Goal: Task Accomplishment & Management: Complete application form

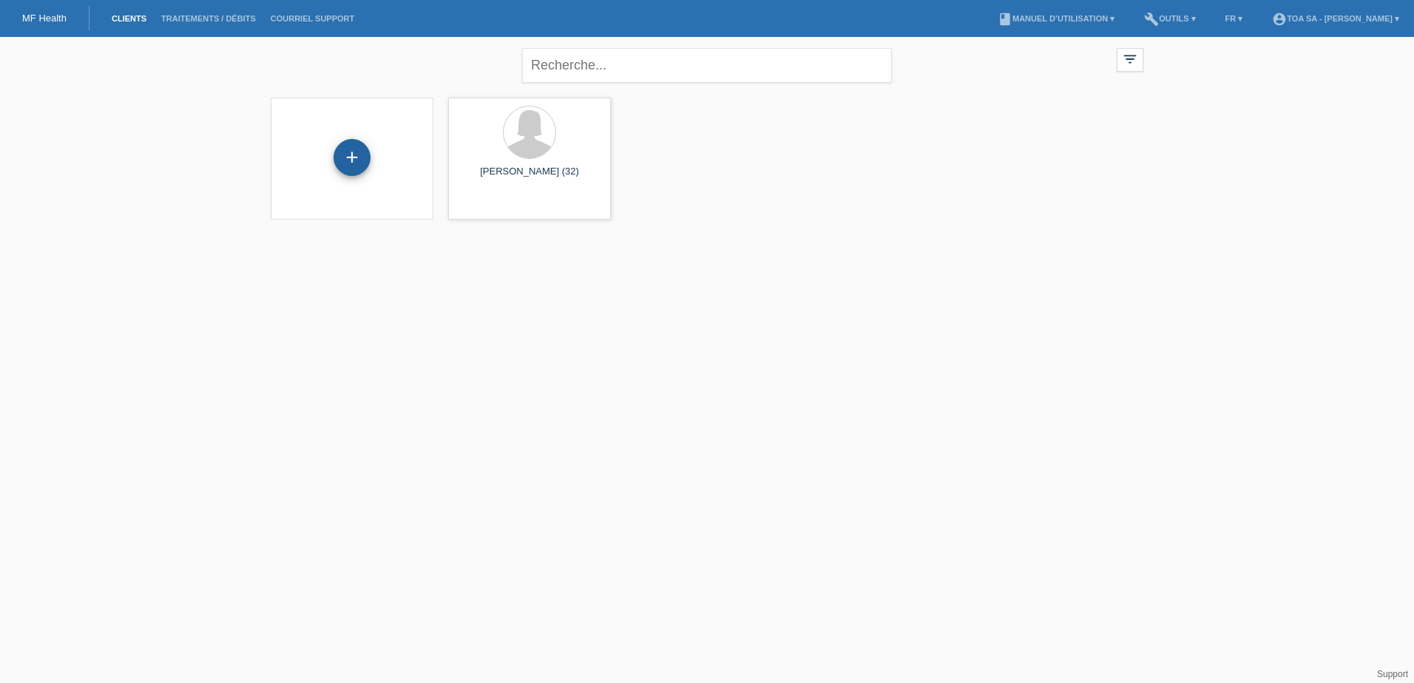
click at [350, 160] on div "+" at bounding box center [352, 157] width 37 height 37
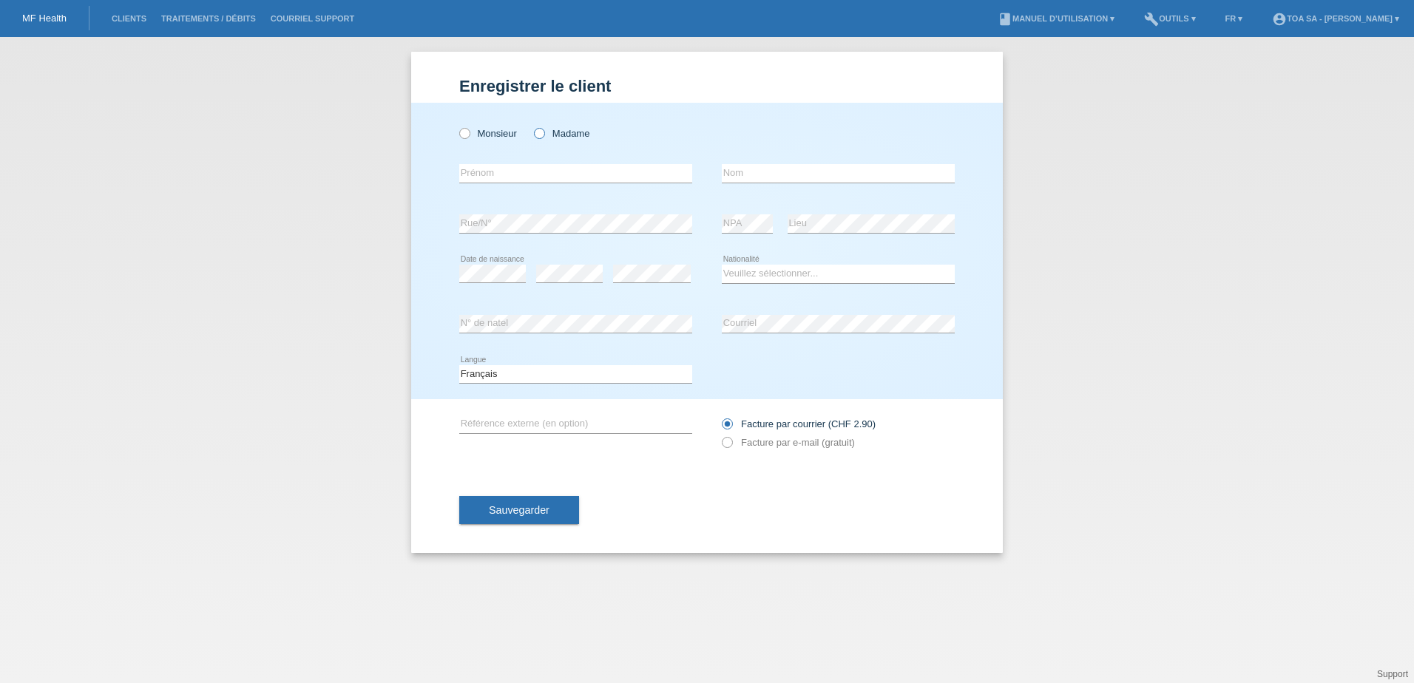
click at [532, 126] on icon at bounding box center [532, 126] width 0 height 0
click at [542, 131] on input "Madame" at bounding box center [539, 133] width 10 height 10
radio input "true"
click at [547, 174] on input "text" at bounding box center [575, 173] width 233 height 18
click at [547, 174] on input "Jessics" at bounding box center [575, 173] width 233 height 18
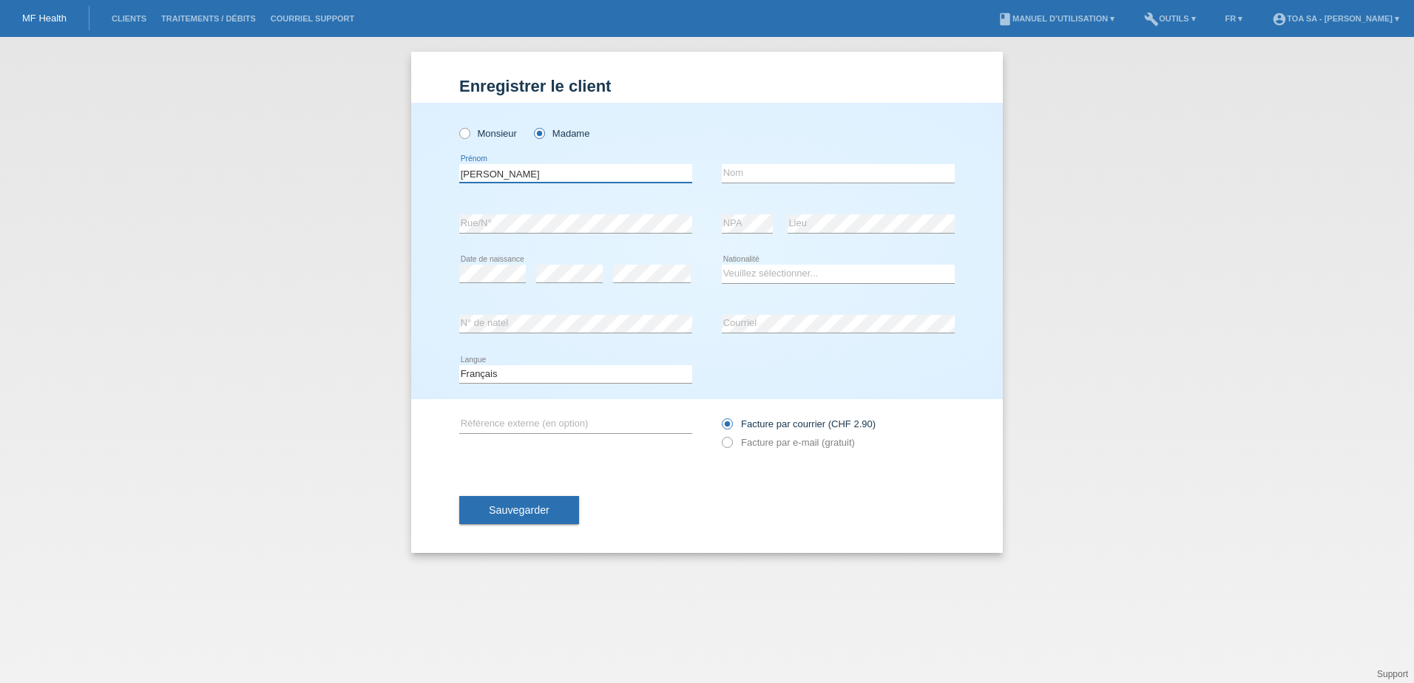
type input "Jessica"
type input "Dias Gomes"
click at [657, 255] on div "error" at bounding box center [652, 274] width 78 height 50
click at [824, 444] on label "Facture par e-mail (gratuit)" at bounding box center [788, 442] width 133 height 11
click at [731, 444] on input "Facture par e-mail (gratuit)" at bounding box center [727, 446] width 10 height 18
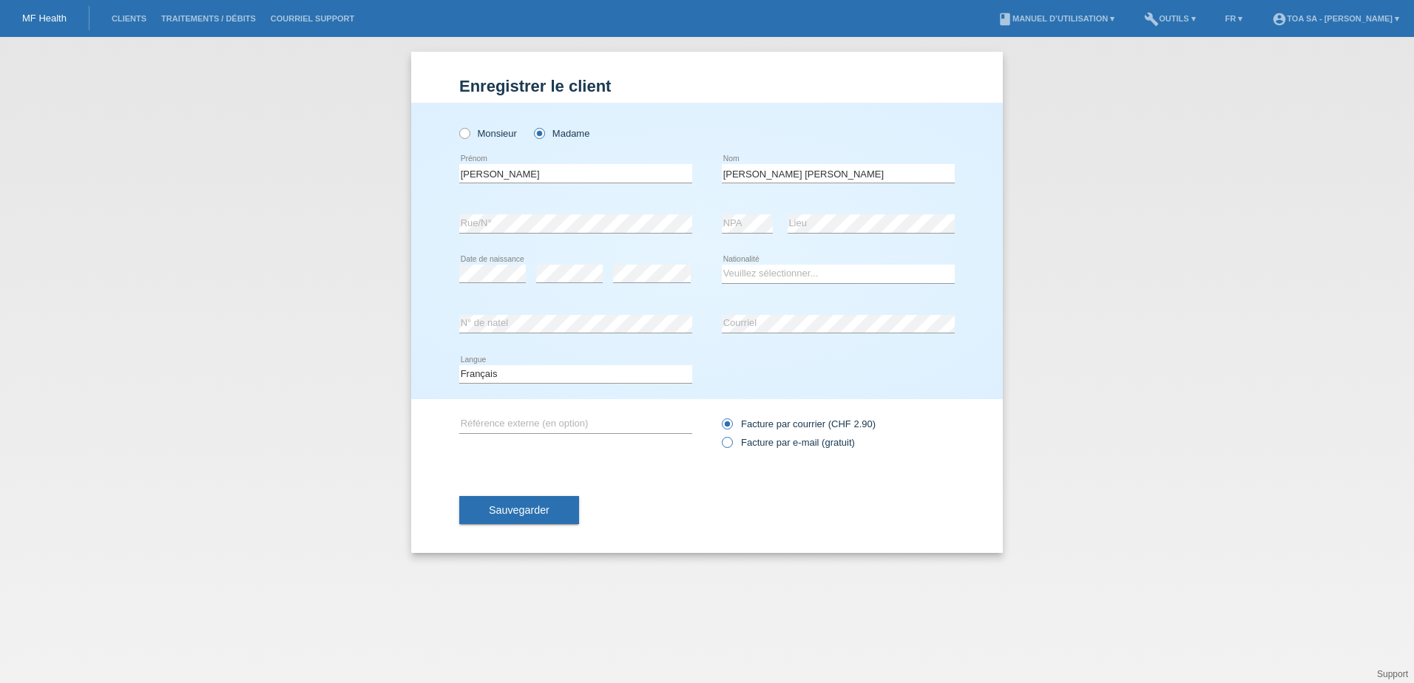
radio input "true"
click at [809, 274] on select "Veuillez sélectionner... Suisse Allemagne Autriche Liechtenstein ------------ A…" at bounding box center [838, 274] width 233 height 18
select select "PT"
click at [722, 265] on select "Veuillez sélectionner... Suisse Allemagne Autriche Liechtenstein ------------ A…" at bounding box center [838, 274] width 233 height 18
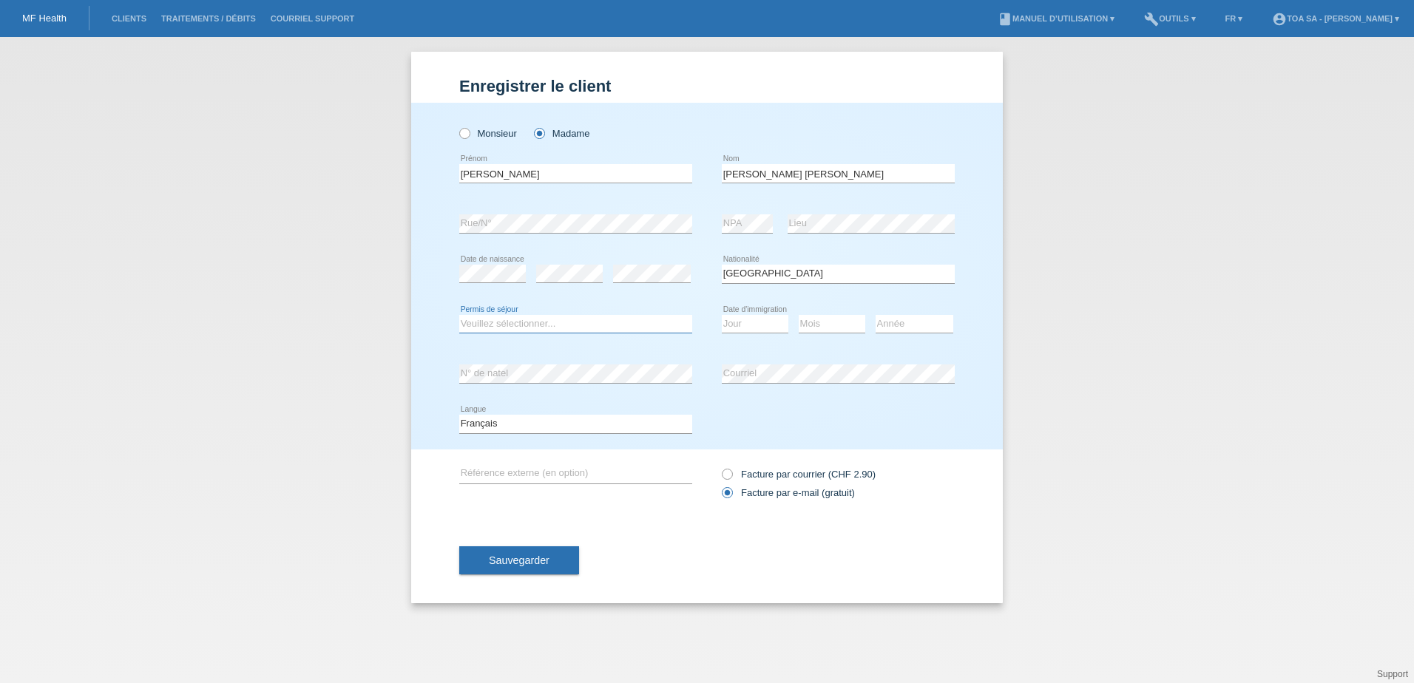
click at [615, 318] on select "Veuillez sélectionner... C B B - Statut de réfugié Autre" at bounding box center [575, 324] width 233 height 18
click at [612, 300] on div "Veuillez sélectionner... C B B - Statut de réfugié Autre error Permis de séjour" at bounding box center [575, 325] width 233 height 50
click at [579, 326] on select "Veuillez sélectionner... C B B - Statut de réfugié Autre" at bounding box center [575, 324] width 233 height 18
select select "C"
click at [459, 315] on select "Veuillez sélectionner... C B B - Statut de réfugié Autre" at bounding box center [575, 324] width 233 height 18
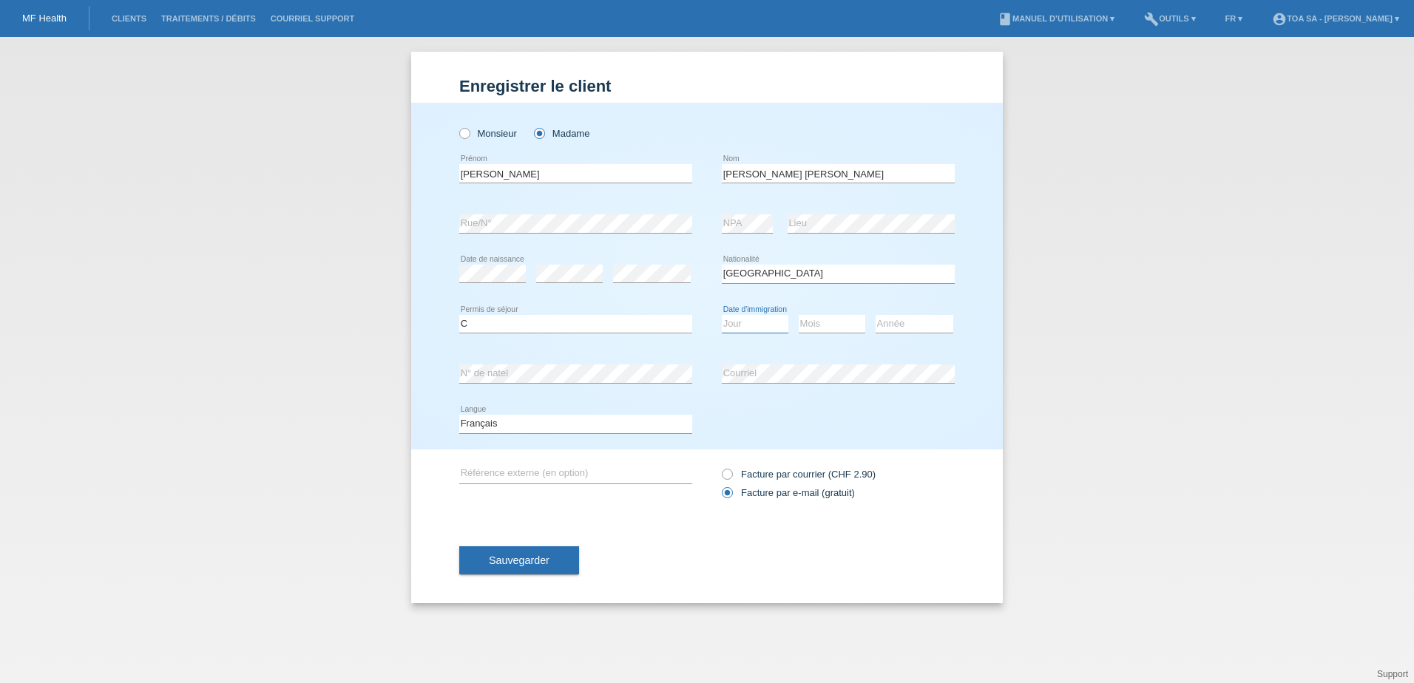
click at [755, 326] on select "Jour 01 02 03 04 05 06 07 08 09 10 11" at bounding box center [755, 324] width 67 height 18
click at [771, 321] on select "Jour 01 02 03 04 05 06 07 08 09 10 11" at bounding box center [755, 324] width 67 height 18
select select "21"
click at [824, 328] on select "Mois 01 02 03 04 05 06 07 08 09 10 11" at bounding box center [832, 324] width 67 height 18
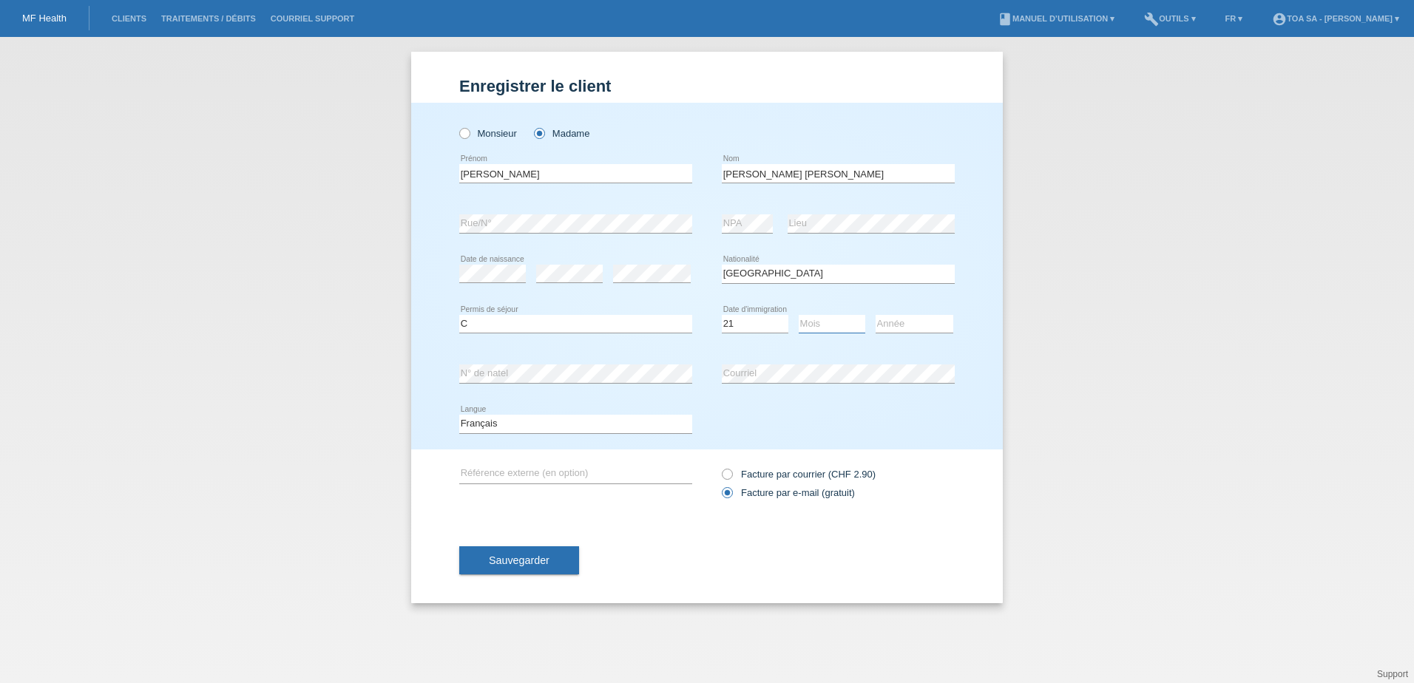
select select "08"
click at [799, 315] on select "Mois 01 02 03 04 05 06 07 08 09 10 11" at bounding box center [832, 324] width 67 height 18
click at [882, 322] on select "Année 2025 2024 2023 2022 2021 2020 2019 2018 2017 2016 2015 2014 2013 2012 201…" at bounding box center [915, 324] width 78 height 18
select select "2001"
click at [876, 315] on select "Année 2025 2024 2023 2022 2021 2020 2019 2018 2017 2016 2015 2014 2013 2012 201…" at bounding box center [915, 324] width 78 height 18
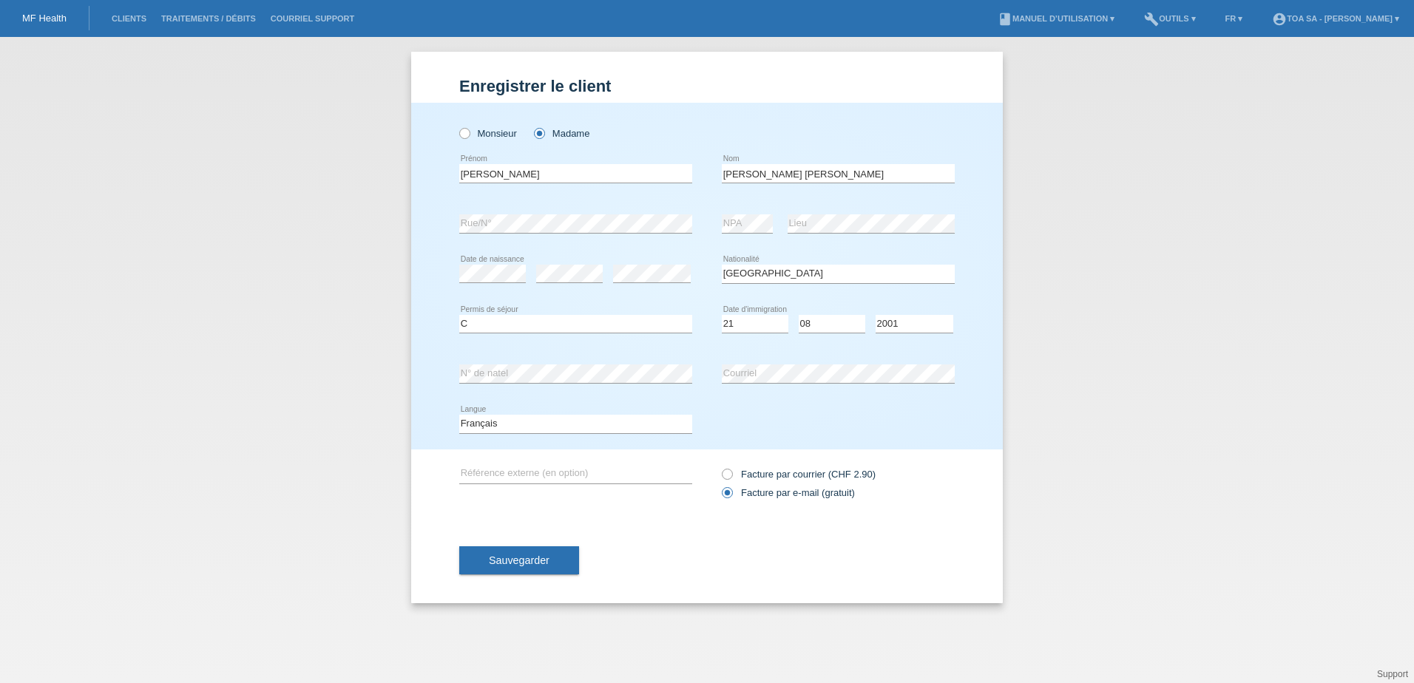
click at [771, 302] on div "Jour 01 02 03 04 05 06 07 08 09 10 11 12 13 14 15 16" at bounding box center [755, 325] width 67 height 50
click at [777, 271] on select "Veuillez sélectionner... Suisse Allemagne Autriche Liechtenstein ------------ A…" at bounding box center [838, 274] width 233 height 18
click at [788, 270] on select "Veuillez sélectionner... Suisse Allemagne Autriche Liechtenstein ------------ A…" at bounding box center [838, 274] width 233 height 18
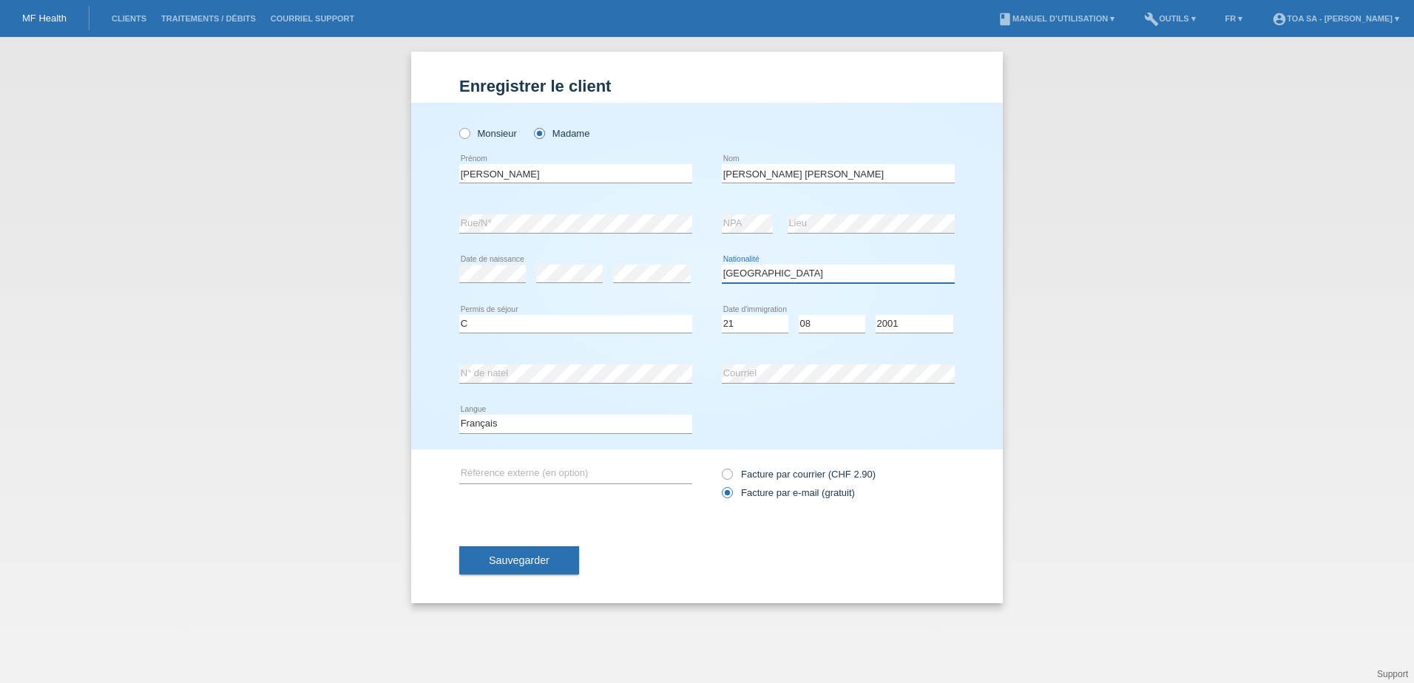
click at [788, 270] on select "Veuillez sélectionner... Suisse Allemagne Autriche Liechtenstein ------------ A…" at bounding box center [838, 274] width 233 height 18
click at [763, 271] on select "Veuillez sélectionner... Suisse Allemagne Autriche Liechtenstein ------------ A…" at bounding box center [838, 274] width 233 height 18
click at [756, 275] on select "Veuillez sélectionner... Suisse Allemagne Autriche Liechtenstein ------------ A…" at bounding box center [838, 274] width 233 height 18
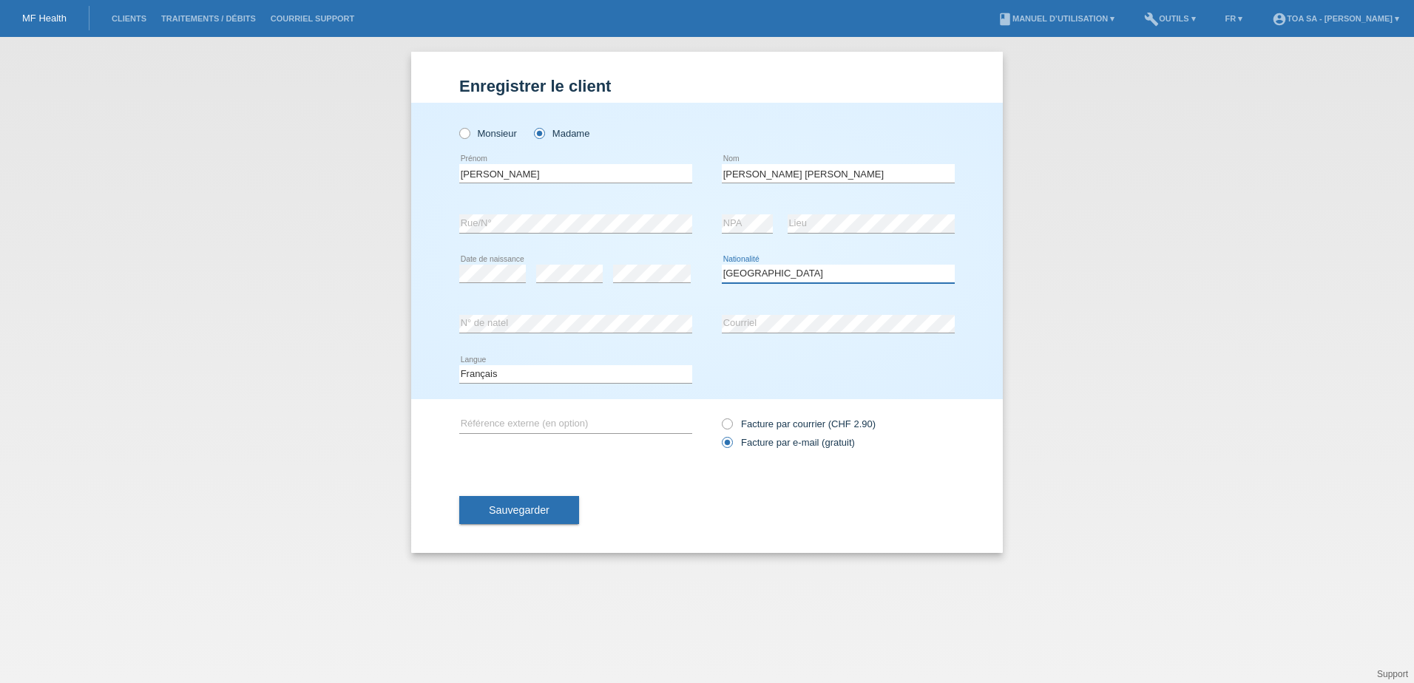
click at [779, 271] on select "Veuillez sélectionner... Suisse Allemagne Autriche Liechtenstein ------------ A…" at bounding box center [838, 274] width 233 height 18
select select "PT"
click at [722, 265] on select "Veuillez sélectionner... Suisse Allemagne Autriche Liechtenstein ------------ A…" at bounding box center [838, 274] width 233 height 18
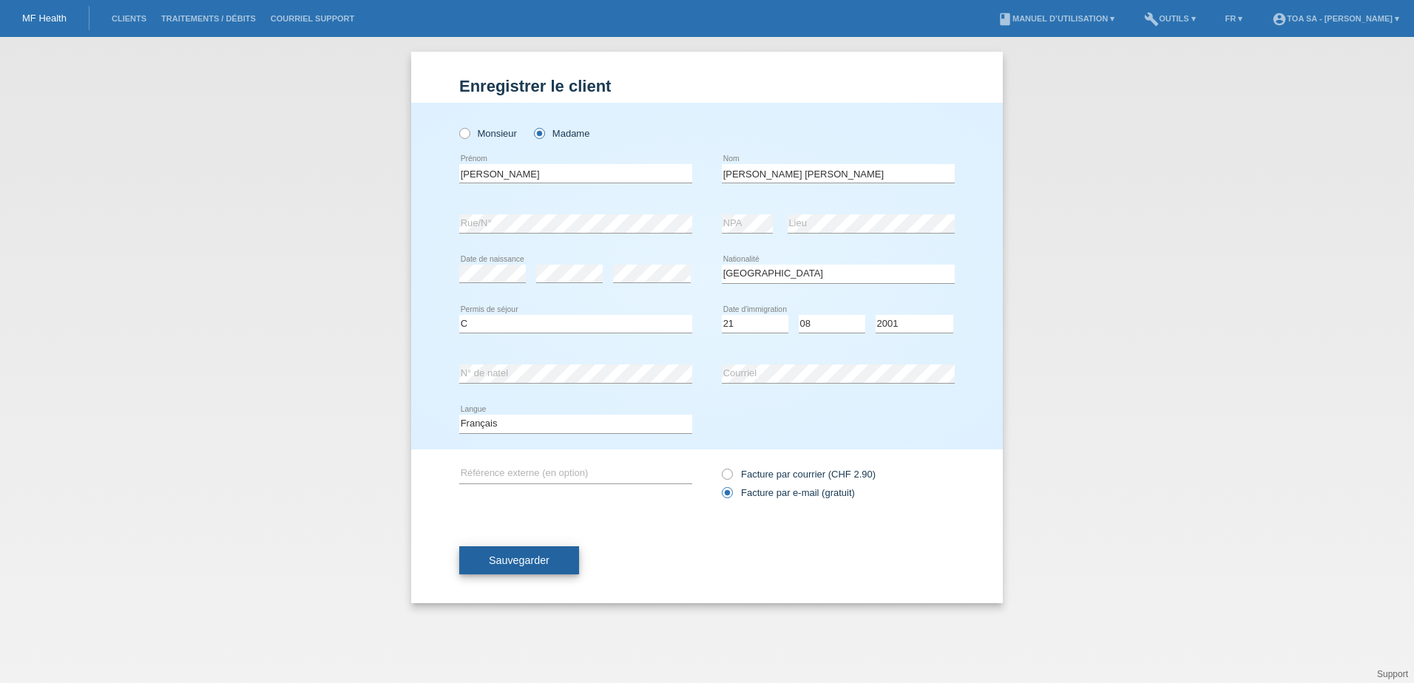
click at [563, 557] on button "Sauvegarder" at bounding box center [519, 561] width 120 height 28
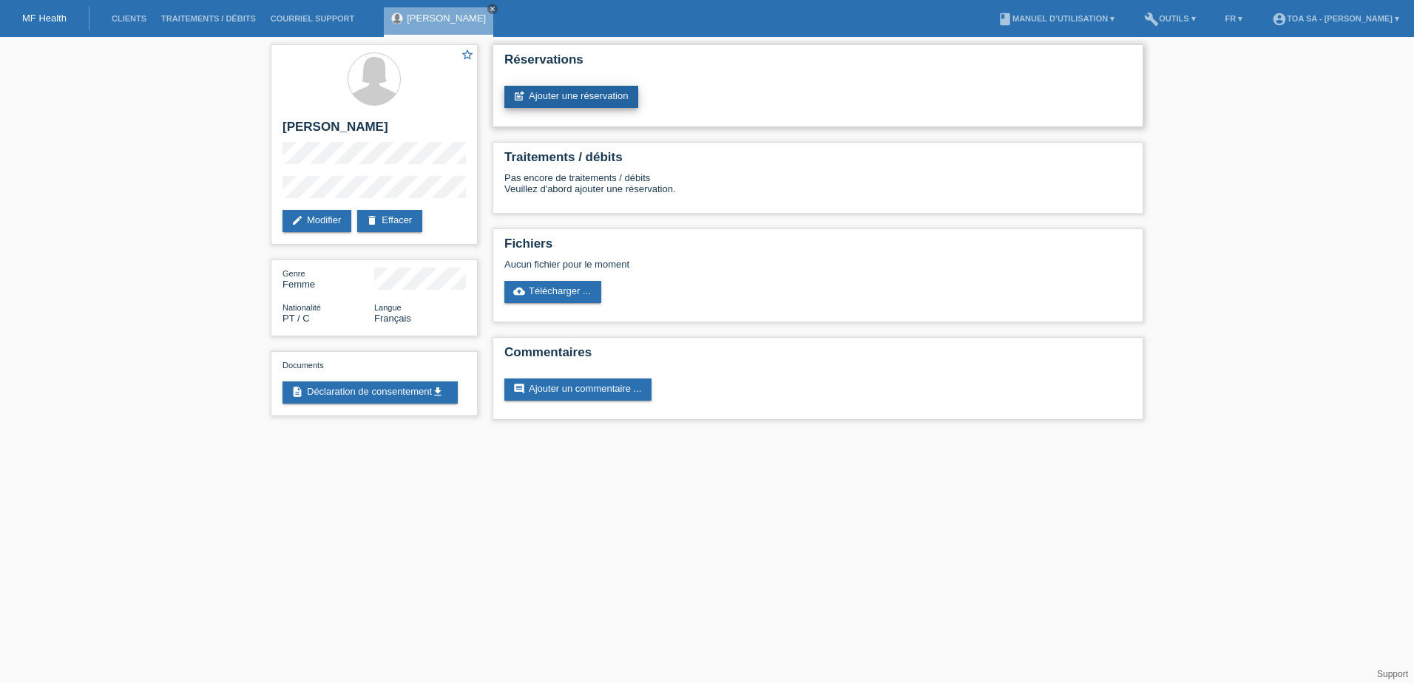
click at [569, 100] on link "post_add Ajouter une réservation" at bounding box center [571, 97] width 134 height 22
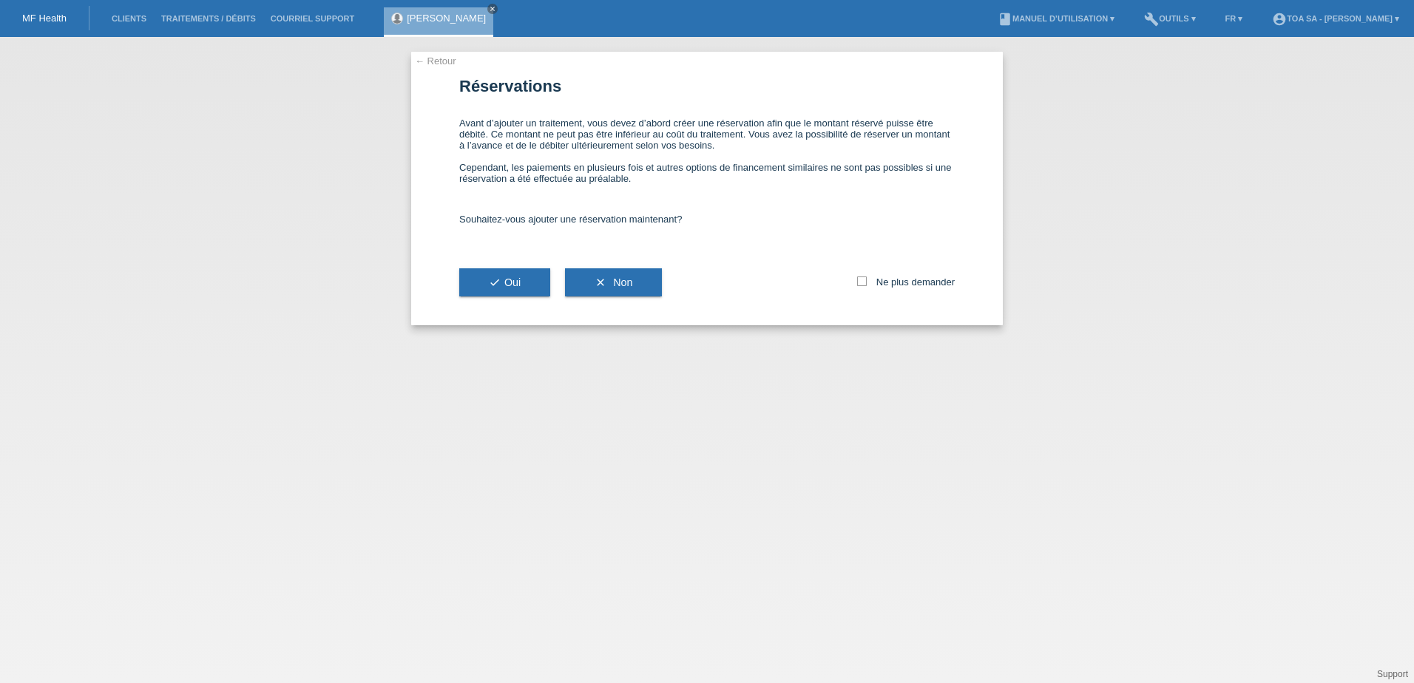
click at [439, 62] on link "← Retour" at bounding box center [435, 60] width 41 height 11
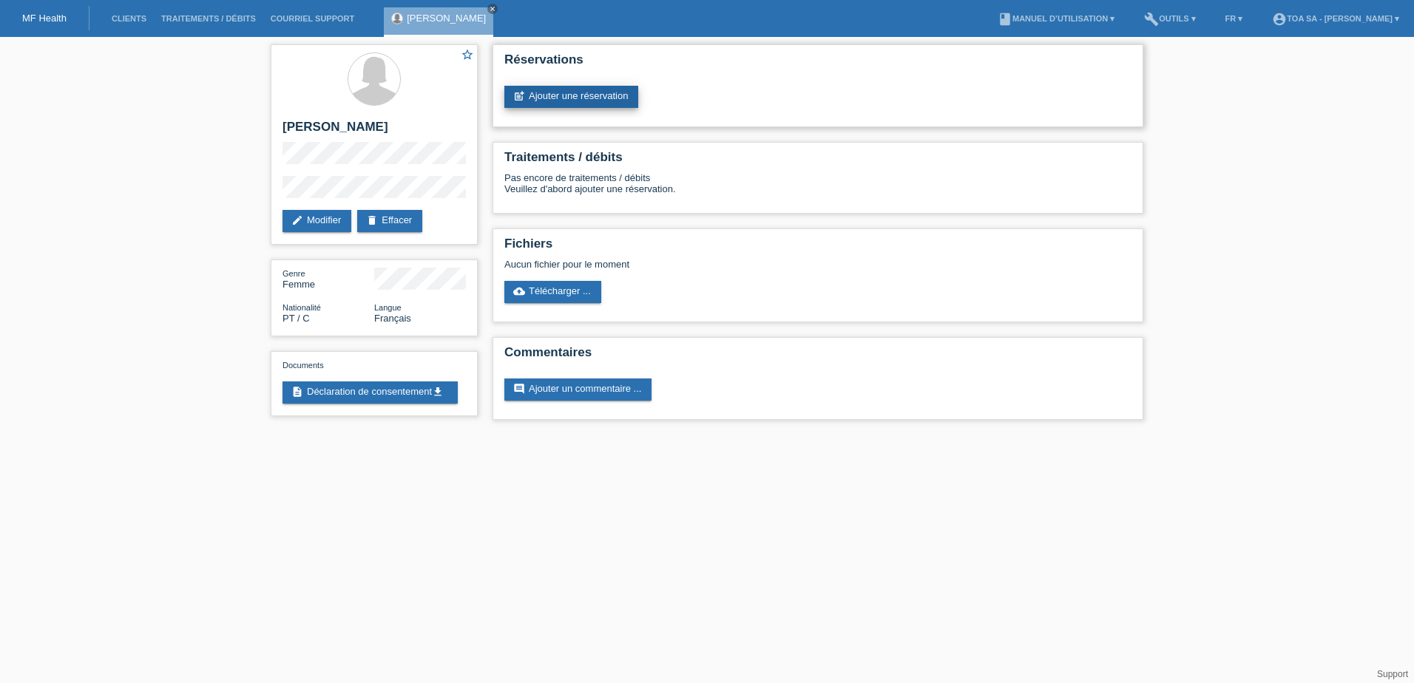
click at [565, 95] on link "post_add Ajouter une réservation" at bounding box center [571, 97] width 134 height 22
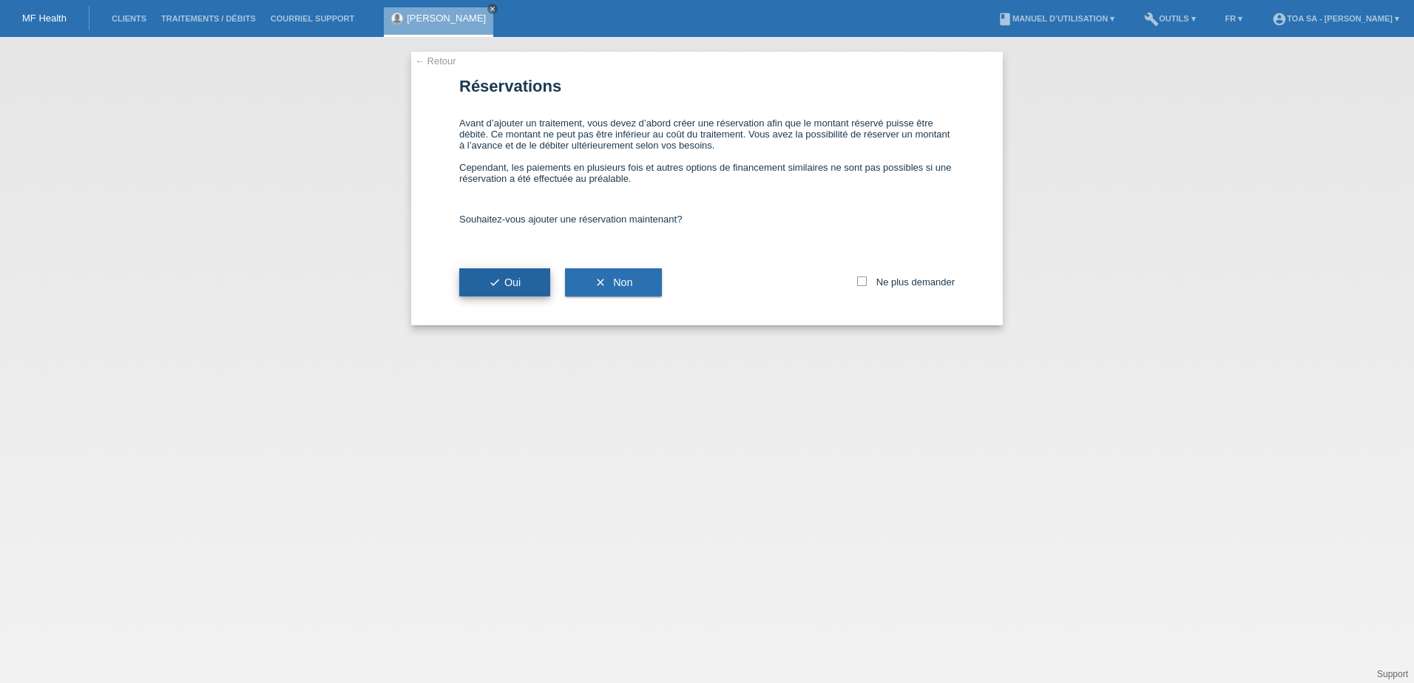
click at [532, 289] on button "check Oui" at bounding box center [504, 282] width 91 height 28
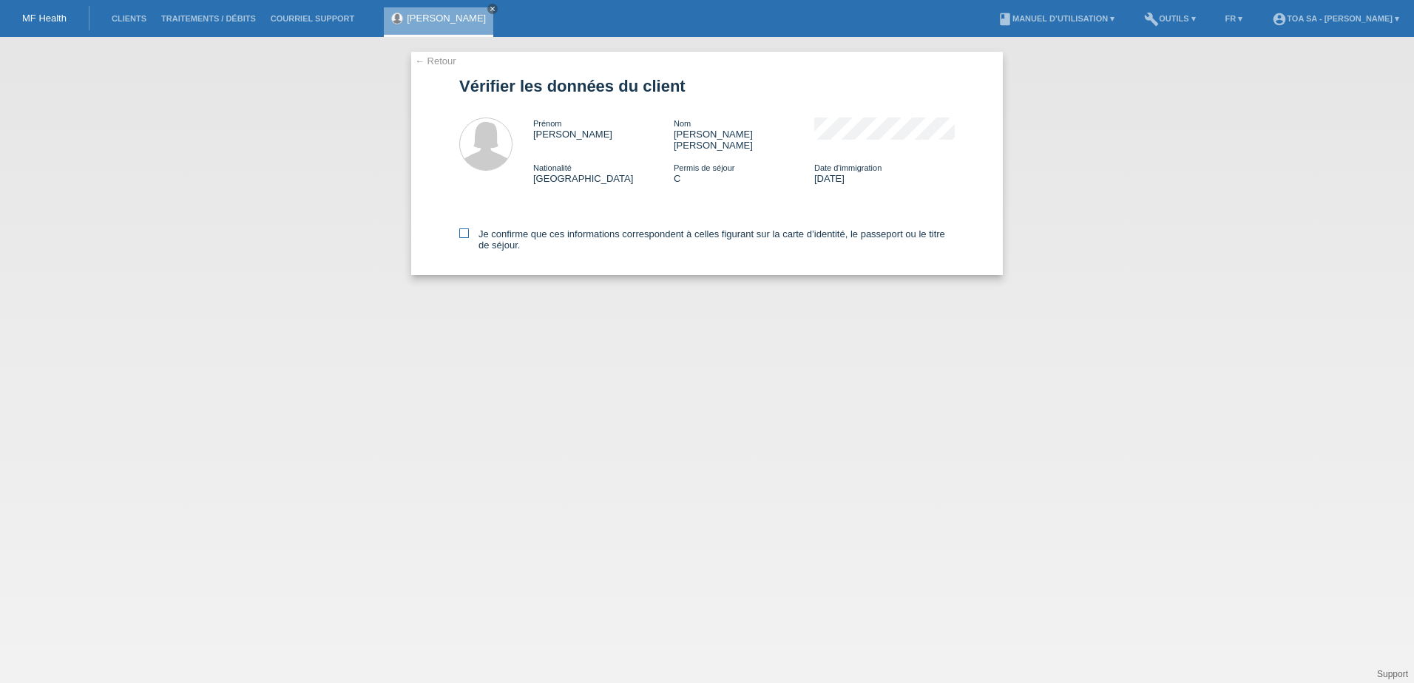
click at [693, 229] on label "Je confirme que ces informations correspondent à celles figurant sur la carte d…" at bounding box center [707, 240] width 496 height 22
click at [469, 229] on input "Je confirme que ces informations correspondent à celles figurant sur la carte d…" at bounding box center [464, 234] width 10 height 10
checkbox input "true"
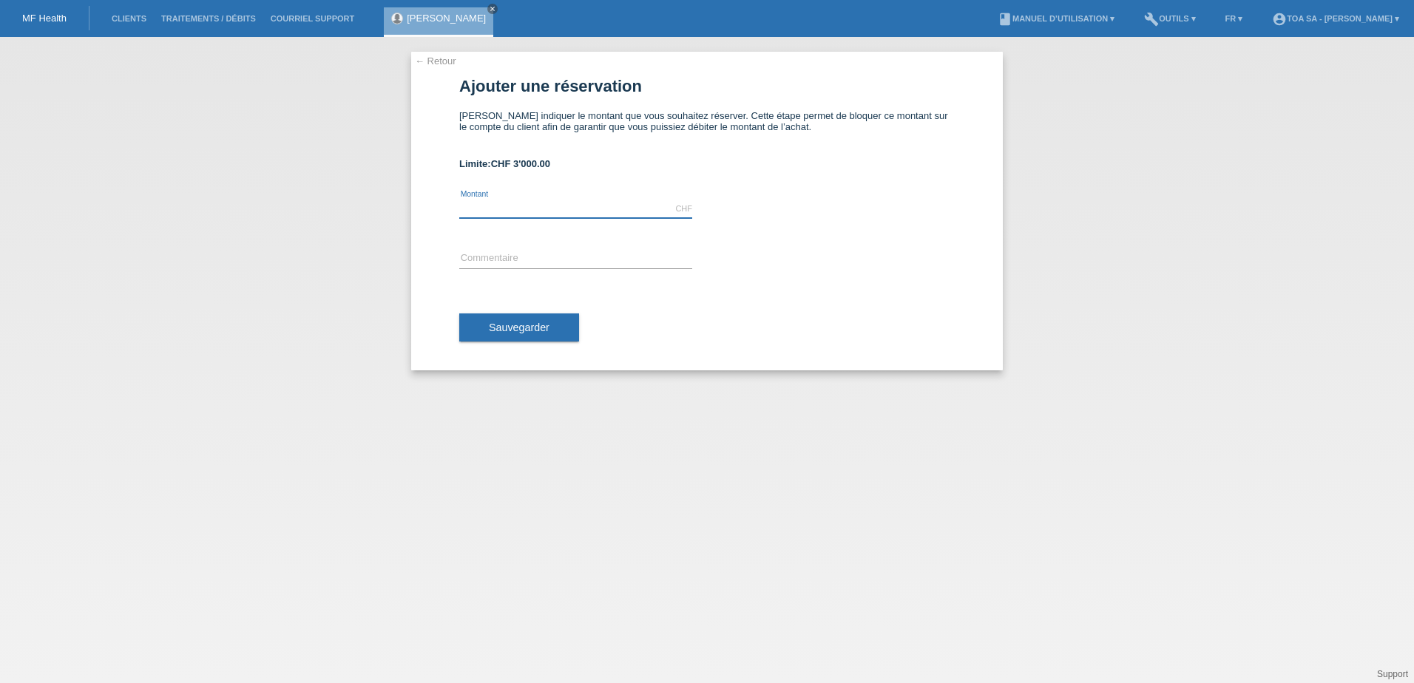
click at [491, 206] on input "text" at bounding box center [575, 209] width 233 height 18
type input "2000.00"
click at [504, 264] on input "text" at bounding box center [575, 259] width 233 height 18
type input "PRP cheveux"
click at [558, 337] on button "Sauvegarder" at bounding box center [519, 328] width 120 height 28
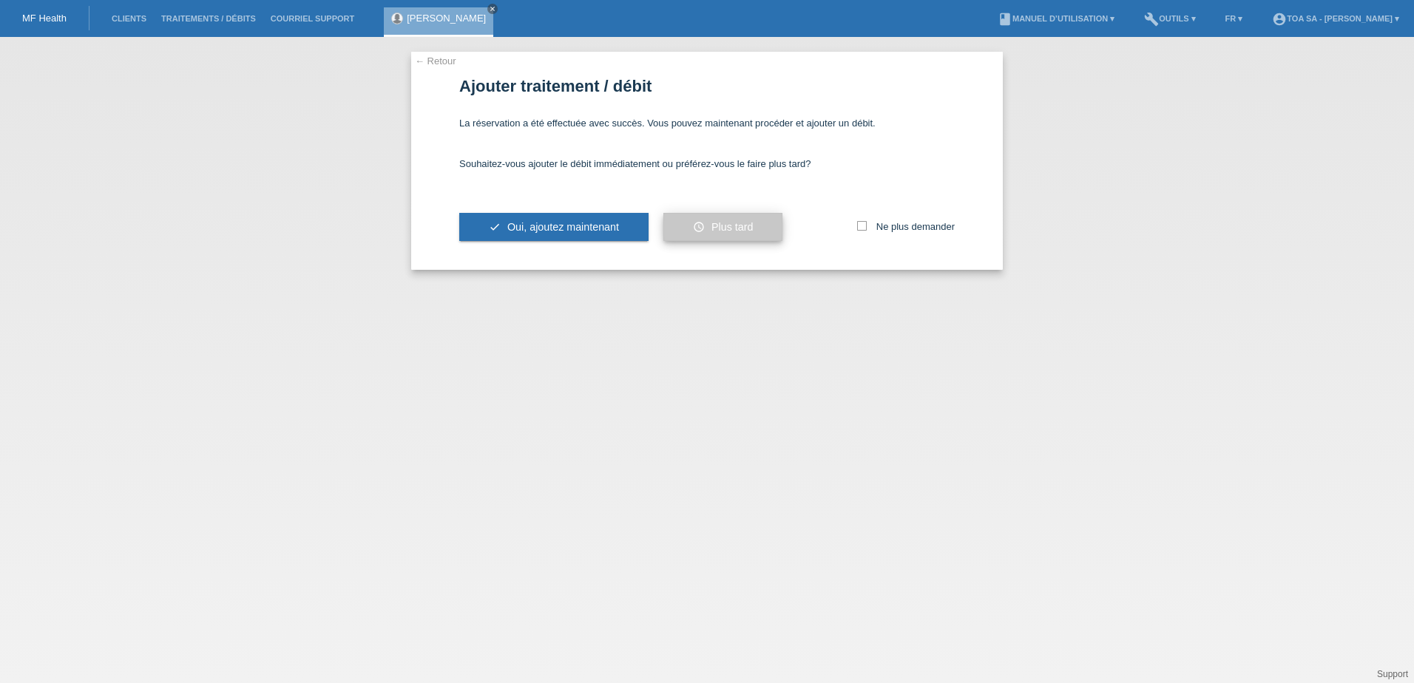
click at [717, 217] on button "schedule Plus tard" at bounding box center [722, 227] width 119 height 28
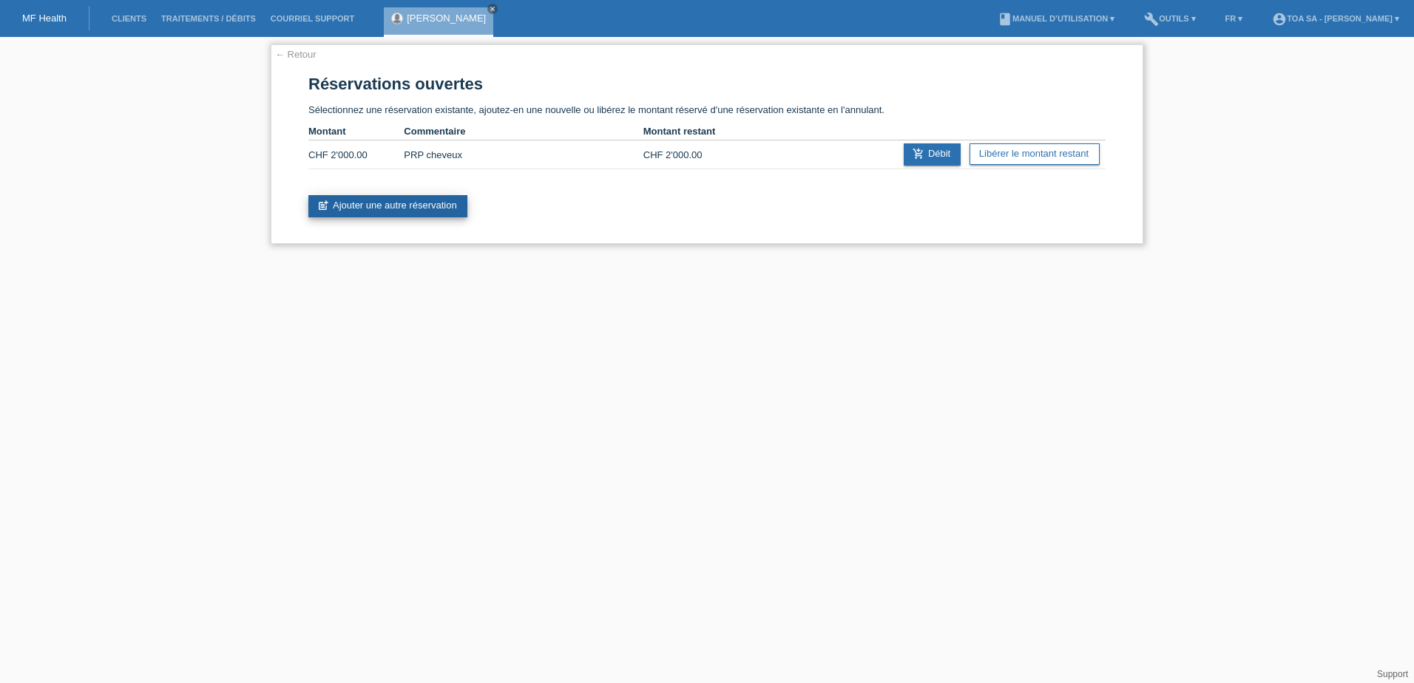
click at [372, 202] on link "post_add Ajouter une autre réservation" at bounding box center [387, 206] width 159 height 22
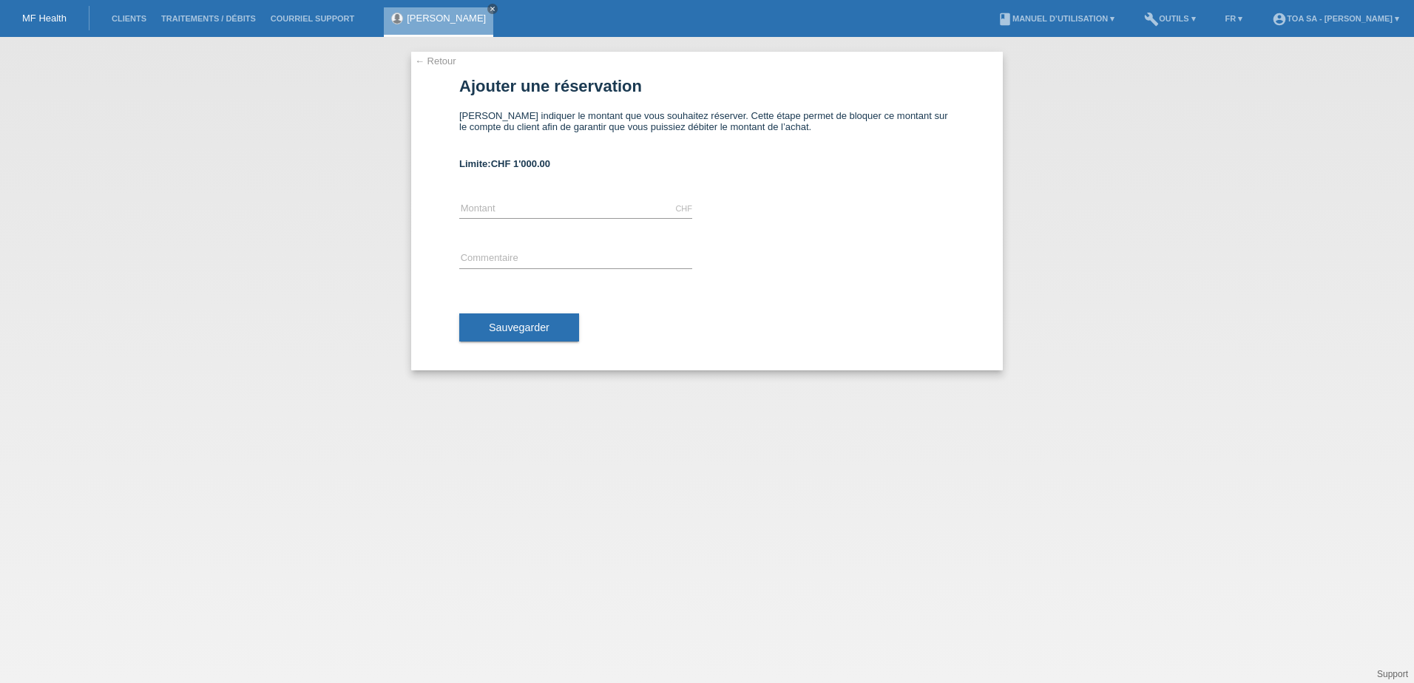
click at [425, 61] on link "← Retour" at bounding box center [435, 60] width 41 height 11
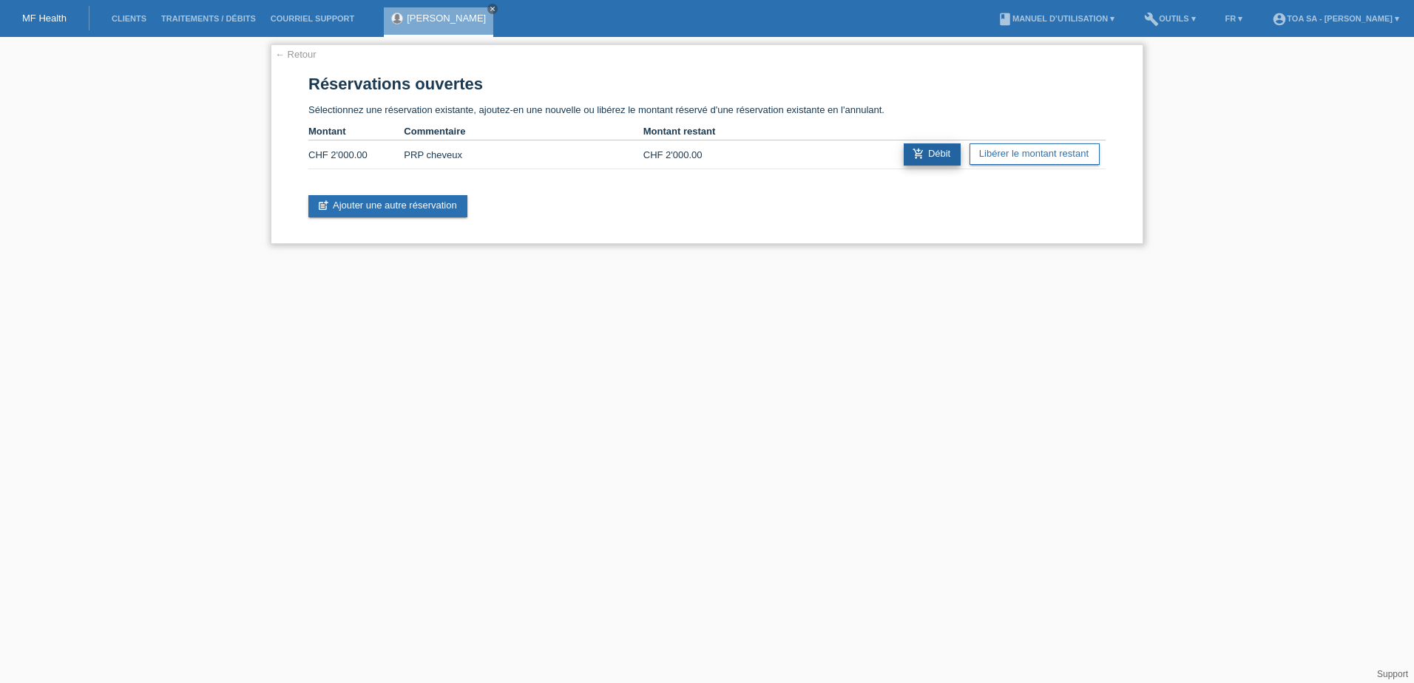
click at [939, 151] on link "add_shopping_cart Débit" at bounding box center [932, 154] width 57 height 22
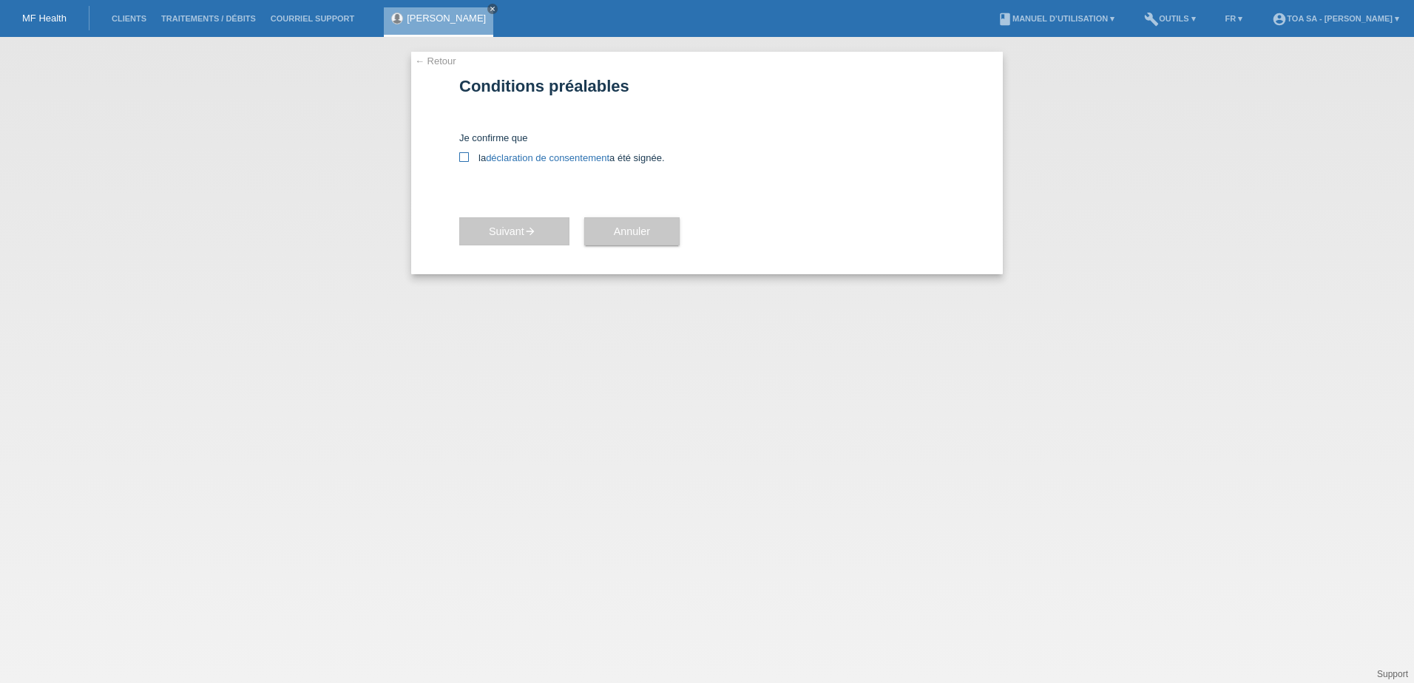
click at [465, 158] on icon at bounding box center [464, 157] width 10 height 10
click at [465, 158] on input "la déclaration de consentement a été signée." at bounding box center [464, 157] width 10 height 10
checkbox input "true"
click at [555, 156] on link "déclaration de consentement" at bounding box center [548, 157] width 124 height 11
click at [422, 58] on link "← Retour" at bounding box center [435, 60] width 41 height 11
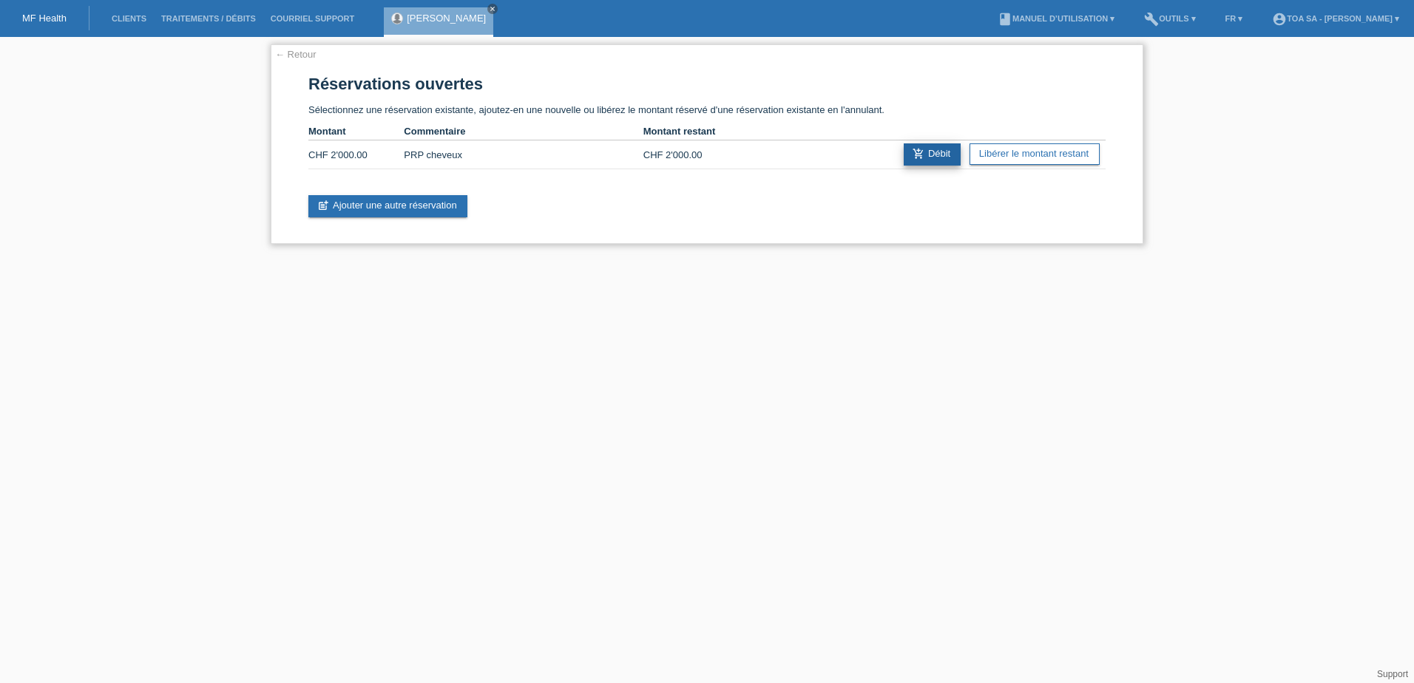
click at [930, 155] on link "add_shopping_cart Débit" at bounding box center [932, 154] width 57 height 22
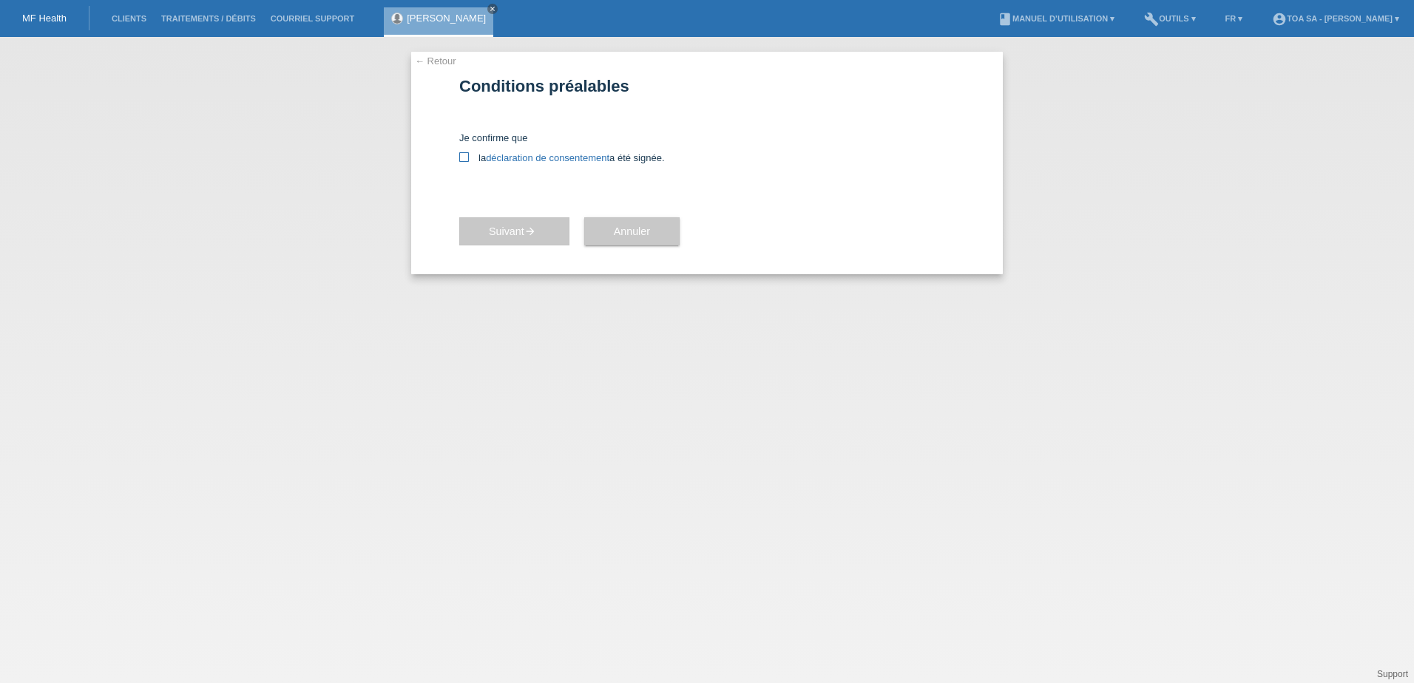
click at [571, 157] on link "déclaration de consentement" at bounding box center [548, 157] width 124 height 11
click at [465, 158] on icon at bounding box center [464, 157] width 10 height 10
click at [465, 158] on input "la déclaration de consentement a été signée." at bounding box center [464, 157] width 10 height 10
checkbox input "true"
click at [540, 237] on span "Suivant arrow_forward" at bounding box center [514, 232] width 51 height 12
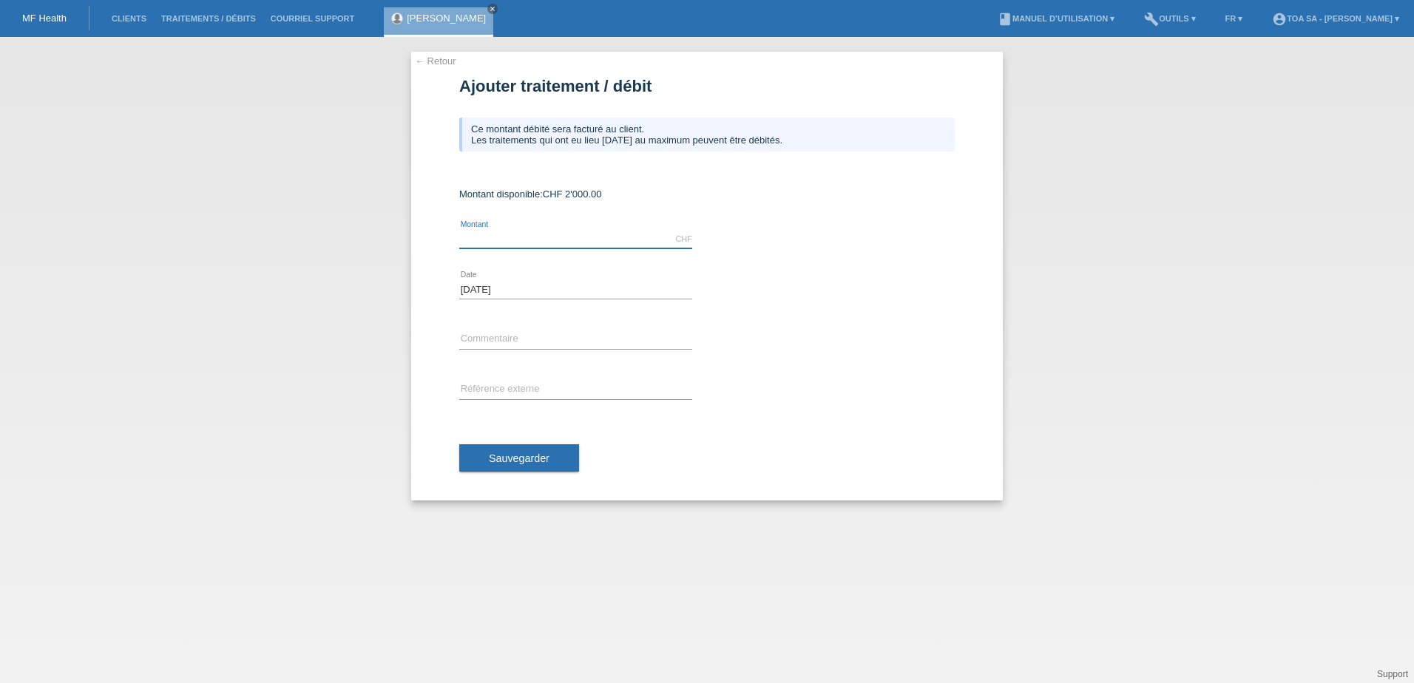
click at [589, 240] on input "text" at bounding box center [575, 239] width 233 height 18
click at [529, 385] on input "text" at bounding box center [575, 390] width 233 height 18
click at [522, 334] on input "text" at bounding box center [575, 340] width 233 height 18
click at [519, 393] on input "text" at bounding box center [575, 390] width 233 height 18
paste input "63532"
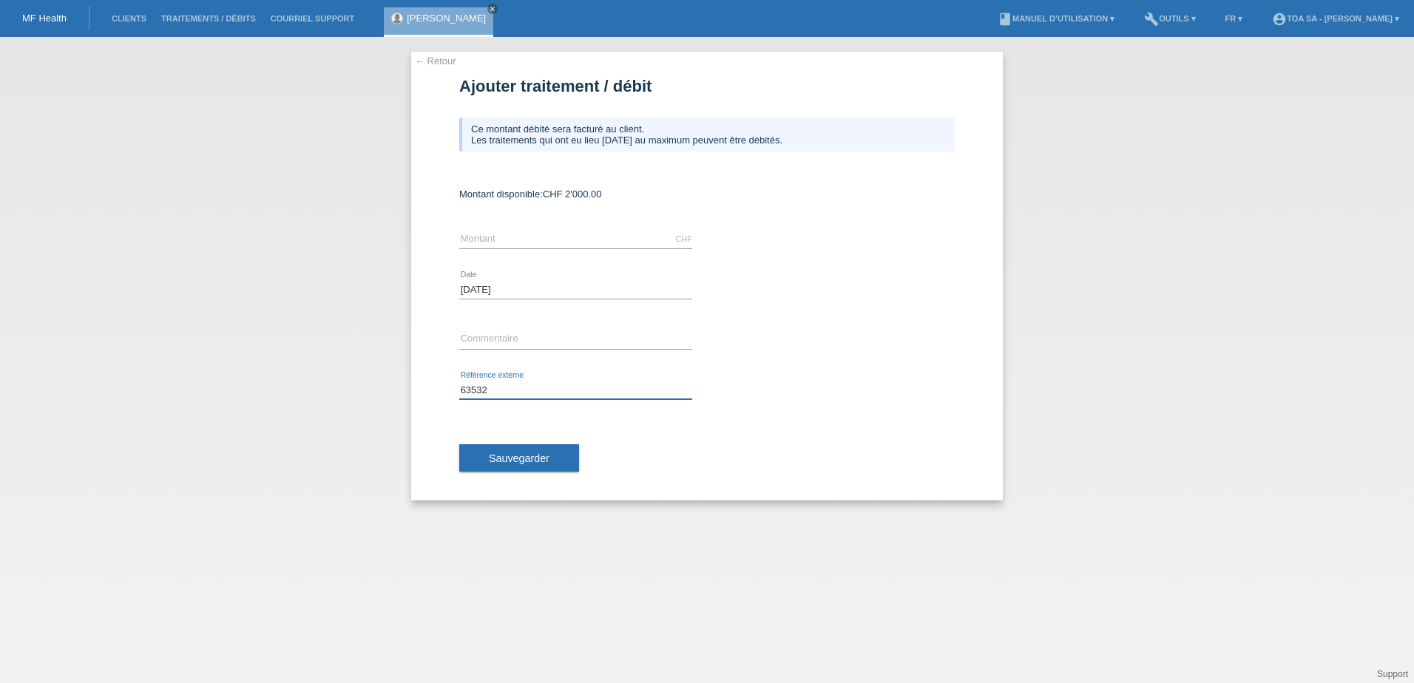
type input "63532"
click at [629, 331] on input "text" at bounding box center [575, 340] width 233 height 18
click at [533, 237] on input "text" at bounding box center [575, 239] width 233 height 18
click at [442, 58] on link "← Retour" at bounding box center [435, 60] width 41 height 11
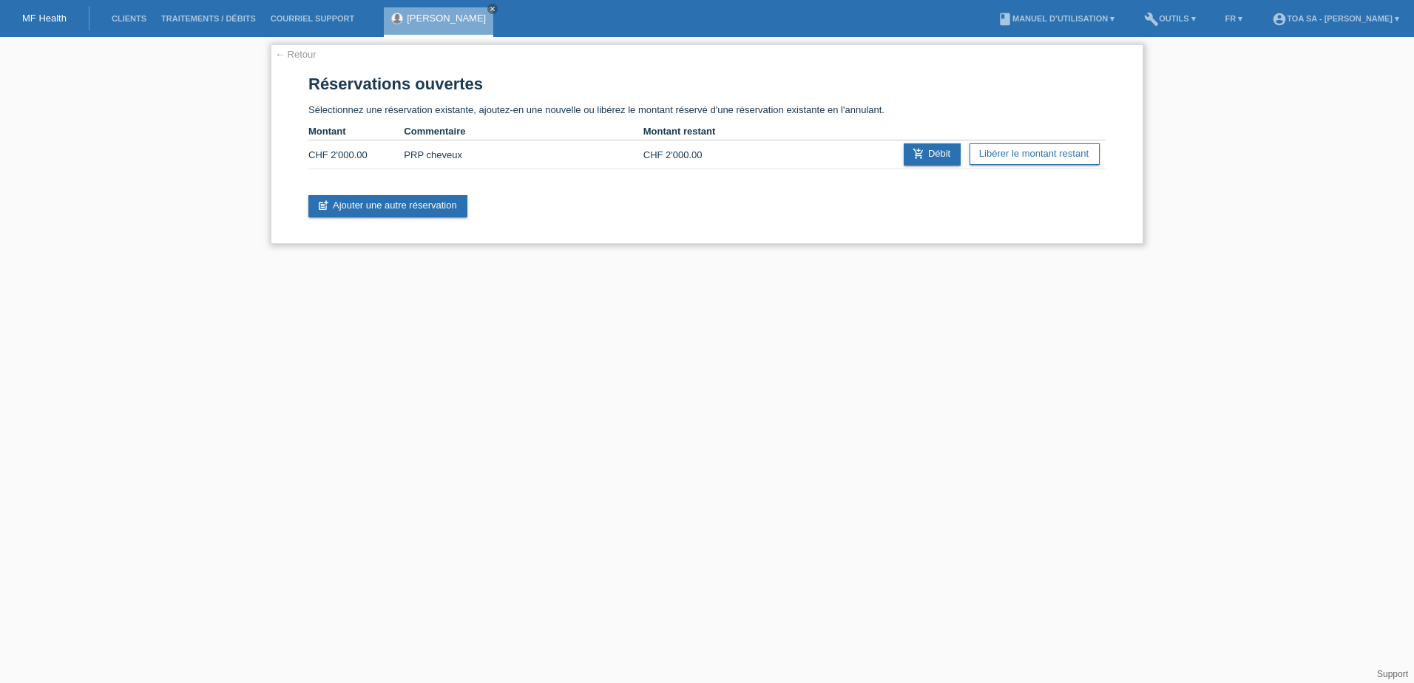
click at [285, 49] on link "← Retour" at bounding box center [295, 54] width 41 height 11
